Goal: Transaction & Acquisition: Purchase product/service

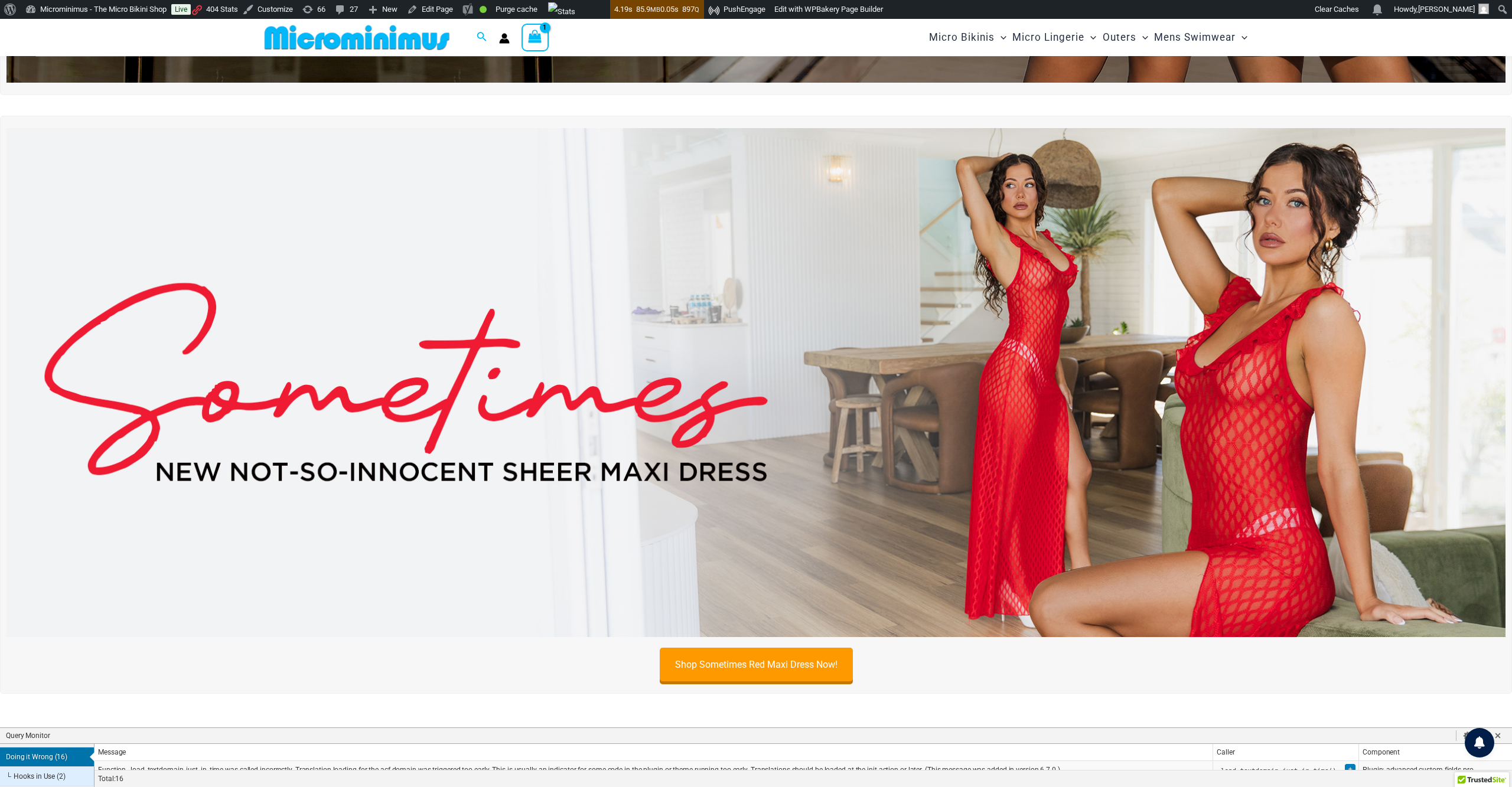
scroll to position [465, 0]
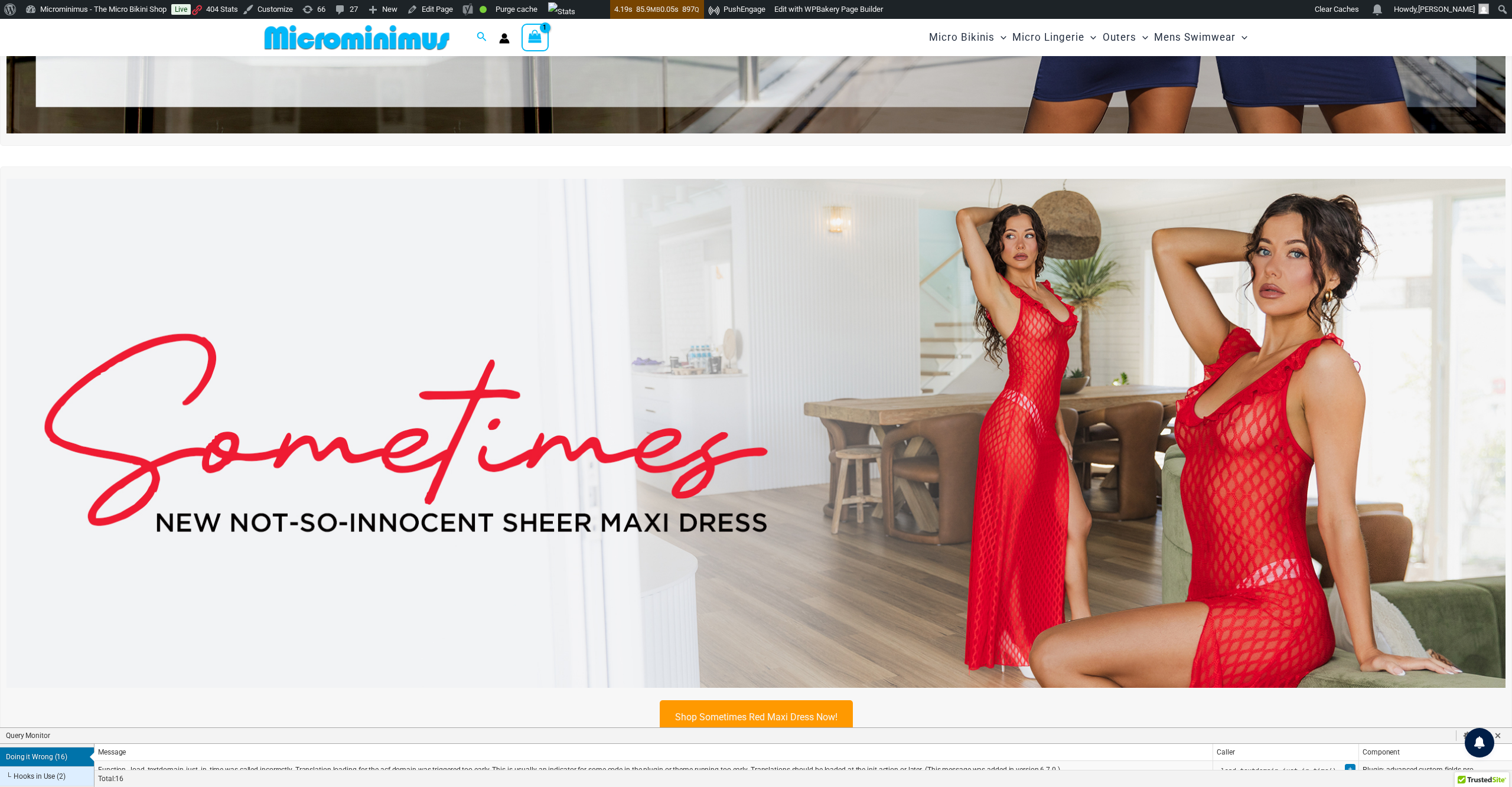
click at [773, 707] on link "Shop Sometimes Red Maxi Dress Now!" at bounding box center [756, 717] width 193 height 34
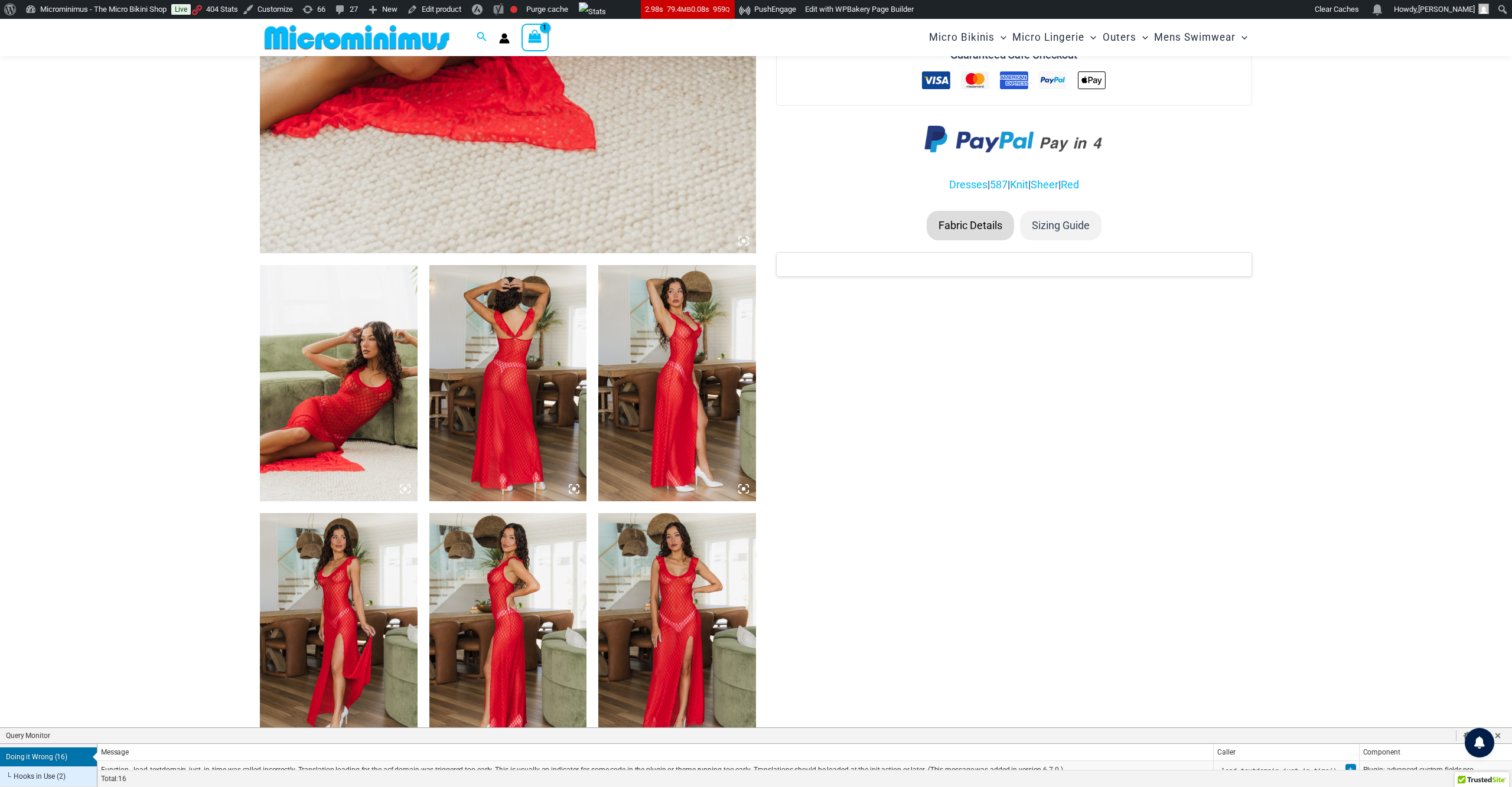
scroll to position [571, 0]
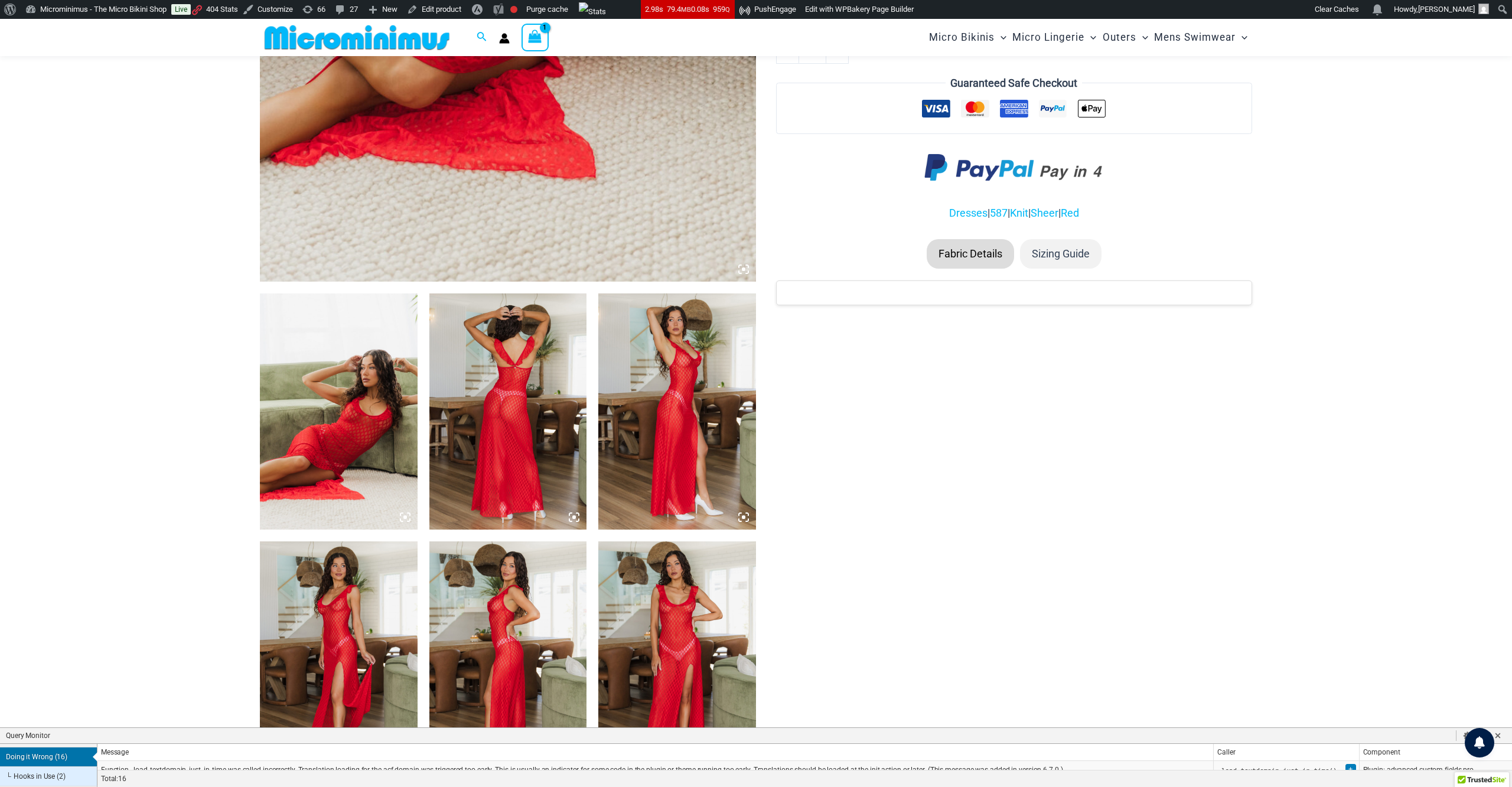
click at [967, 243] on li "Fabric Details" at bounding box center [970, 254] width 88 height 30
click at [1066, 244] on li "Sizing Guide" at bounding box center [1061, 254] width 82 height 30
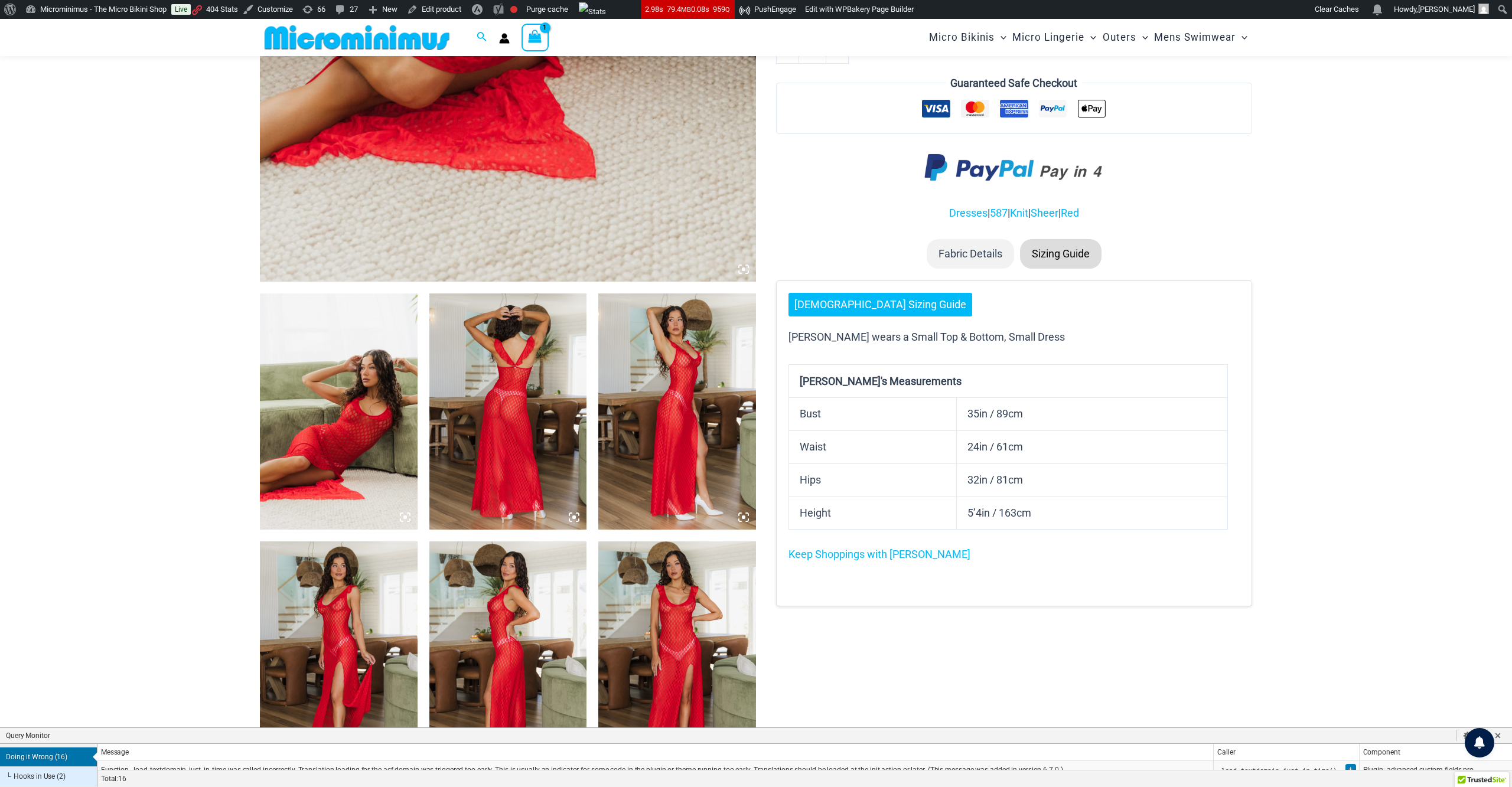
click at [977, 240] on li "Fabric Details" at bounding box center [970, 254] width 88 height 30
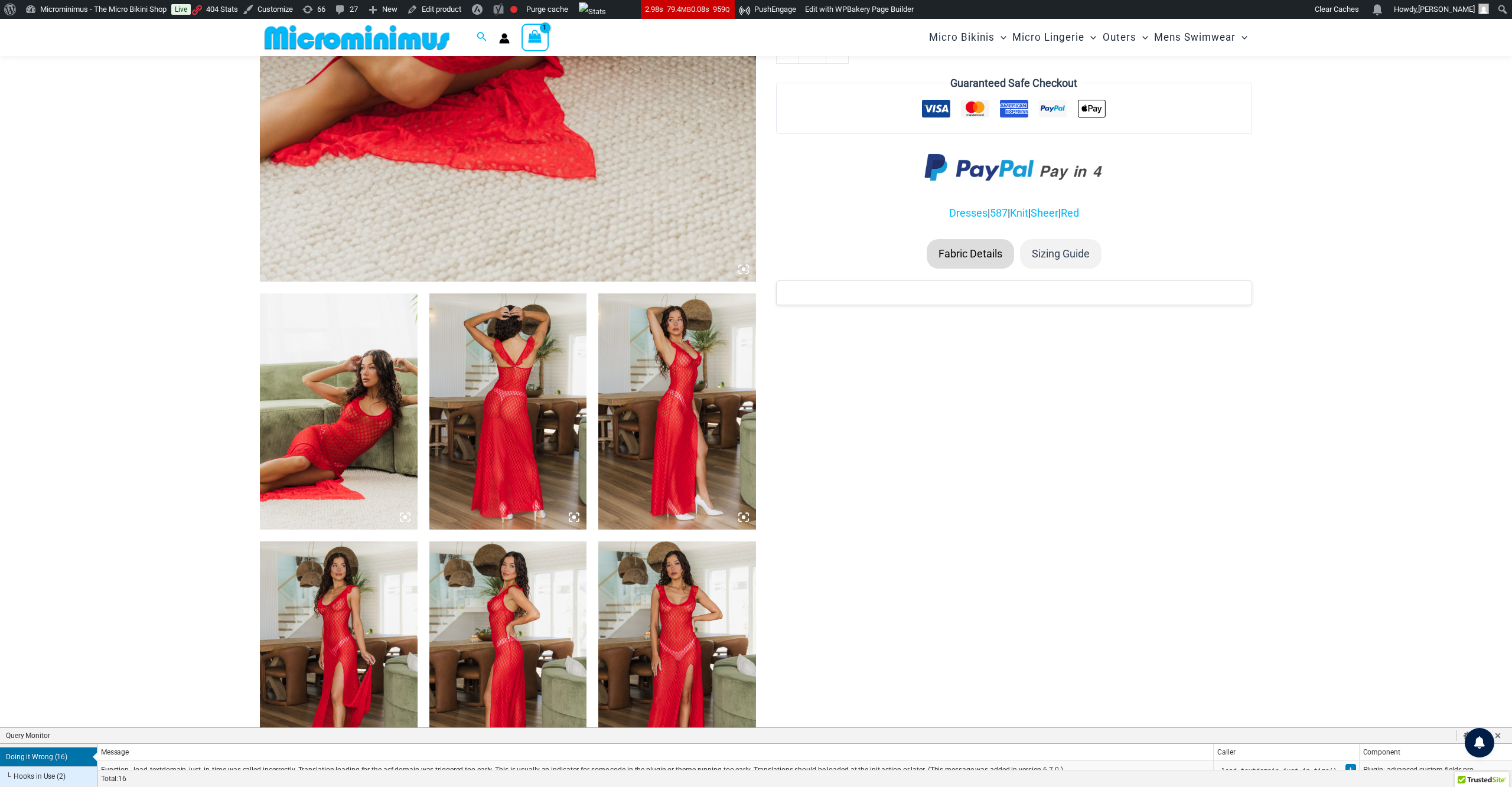
click at [1067, 240] on li "Sizing Guide" at bounding box center [1061, 254] width 82 height 30
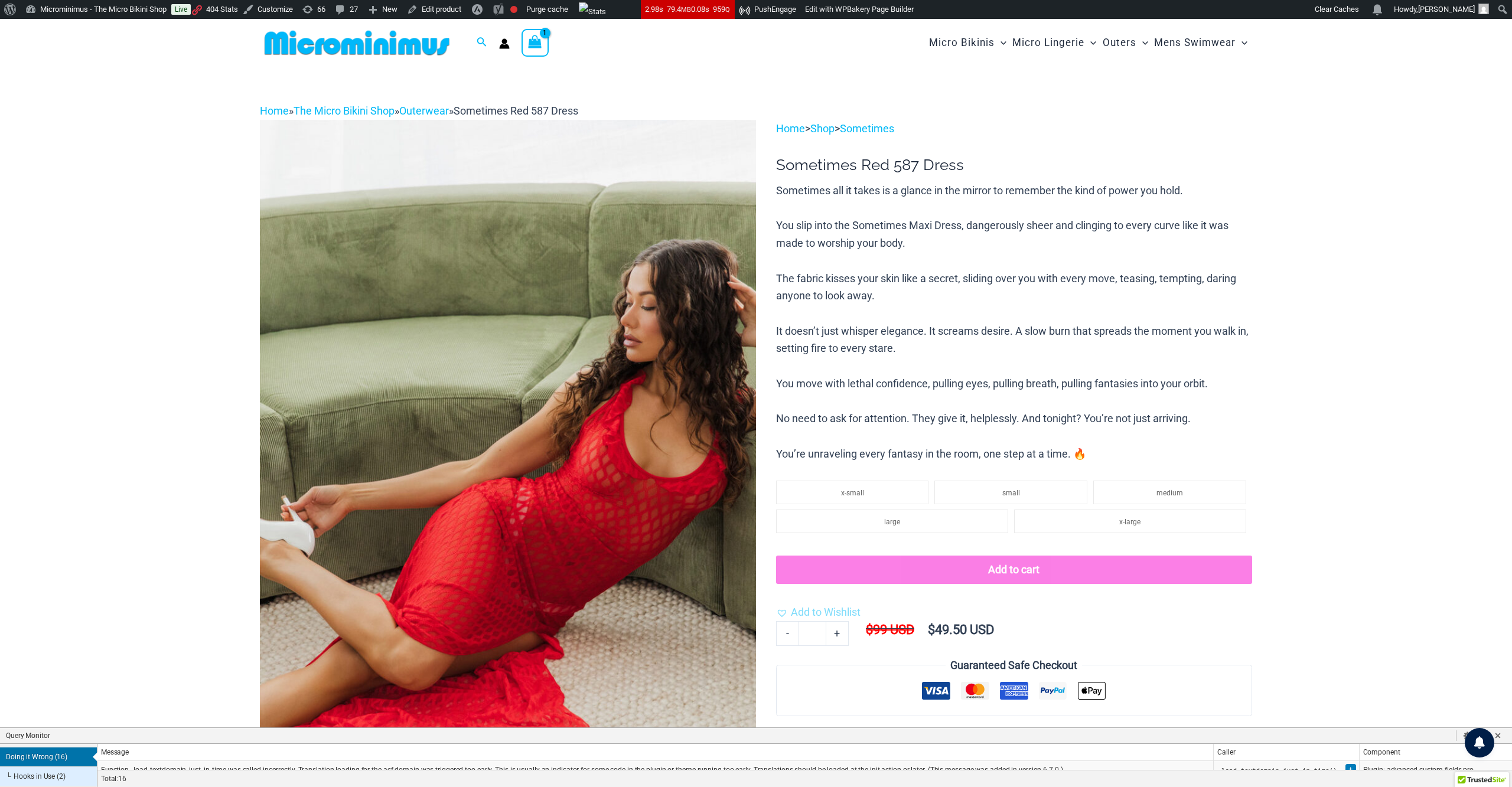
scroll to position [0, 0]
drag, startPoint x: 776, startPoint y: 221, endPoint x: 1112, endPoint y: 449, distance: 406.1
click at [1112, 449] on p "Sometimes all it takes is a glance in the mirror to remember the kind of power …" at bounding box center [1014, 323] width 476 height 281
copy p "You slip into the Sometimes Maxi Dress, dangerously sheer and clinging to every…"
click at [332, 45] on img at bounding box center [357, 43] width 195 height 27
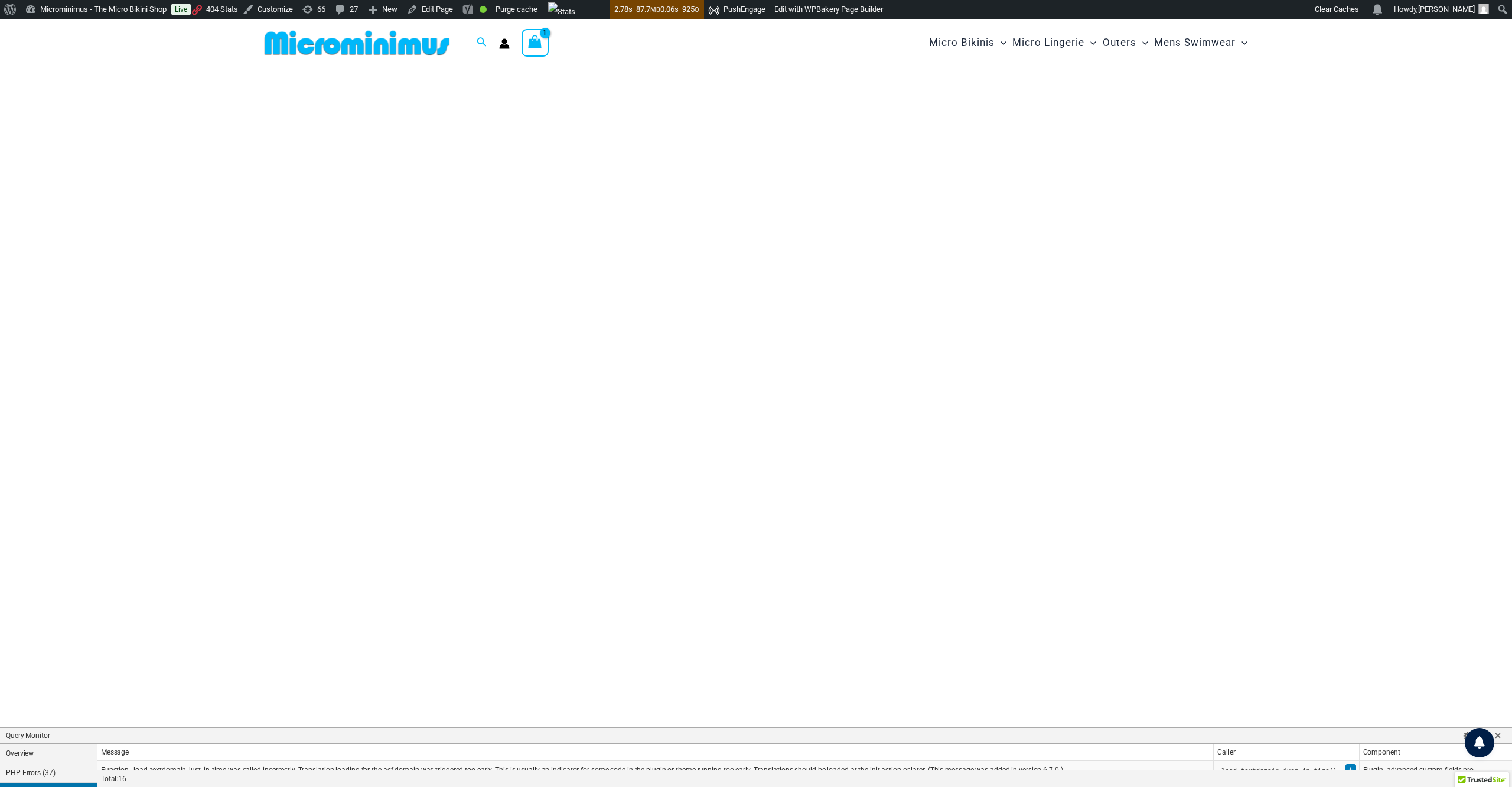
scroll to position [35, 0]
